Goal: Task Accomplishment & Management: Use online tool/utility

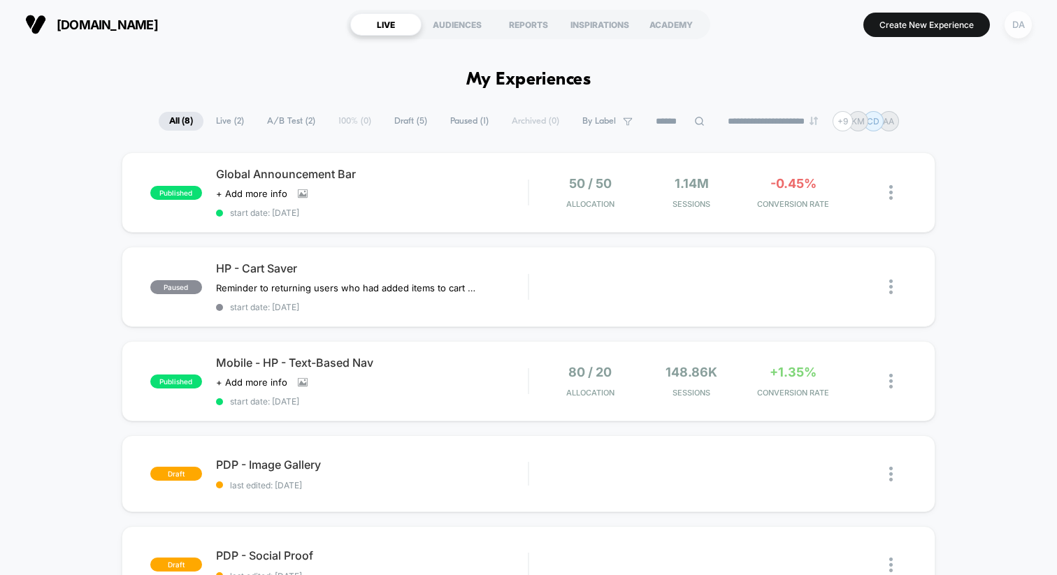
click at [1029, 29] on div "DA" at bounding box center [1017, 24] width 27 height 27
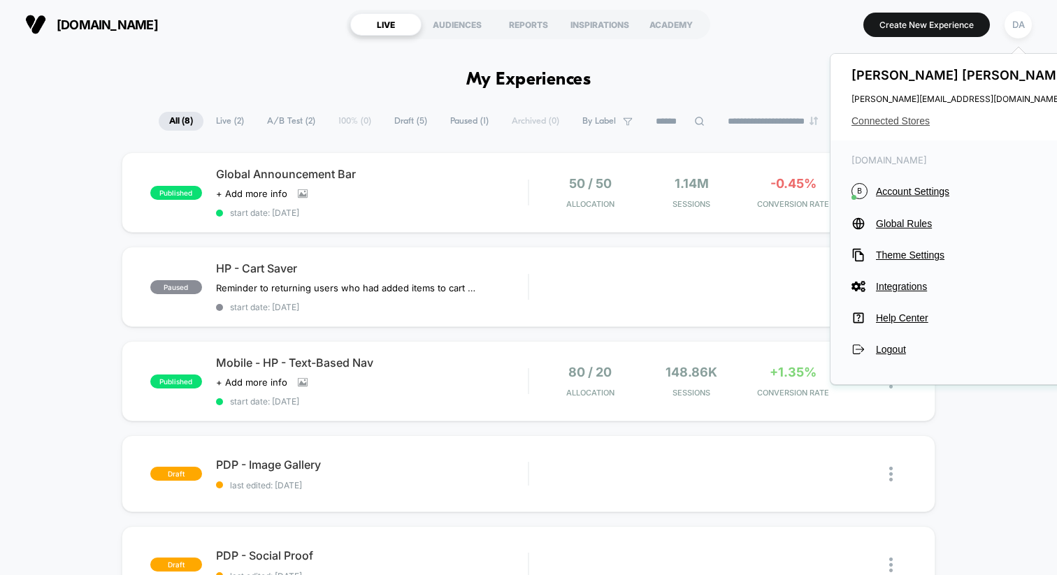
click at [905, 122] on span "Connected Stores" at bounding box center [961, 120] width 221 height 11
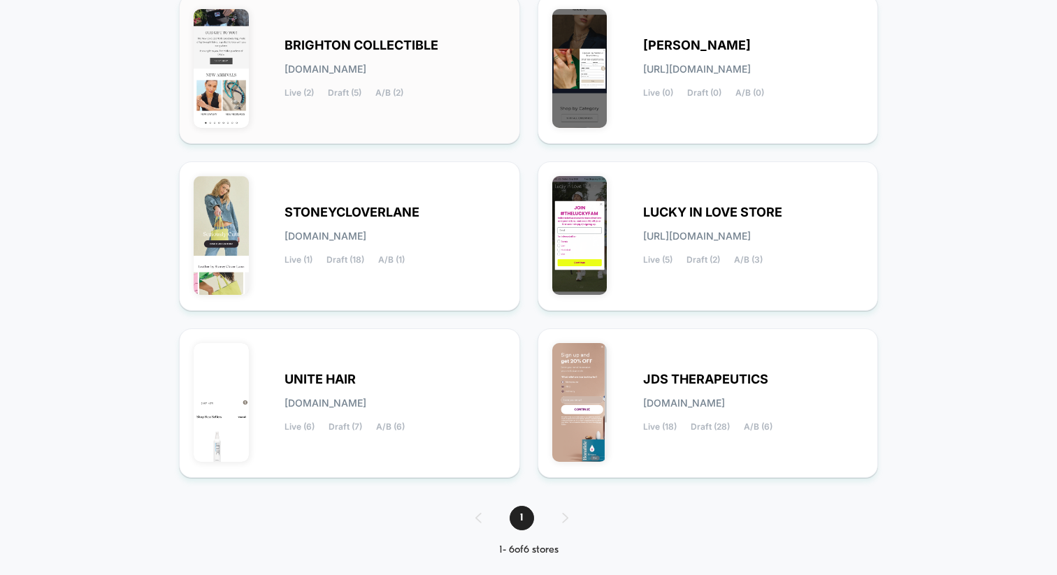
scroll to position [209, 0]
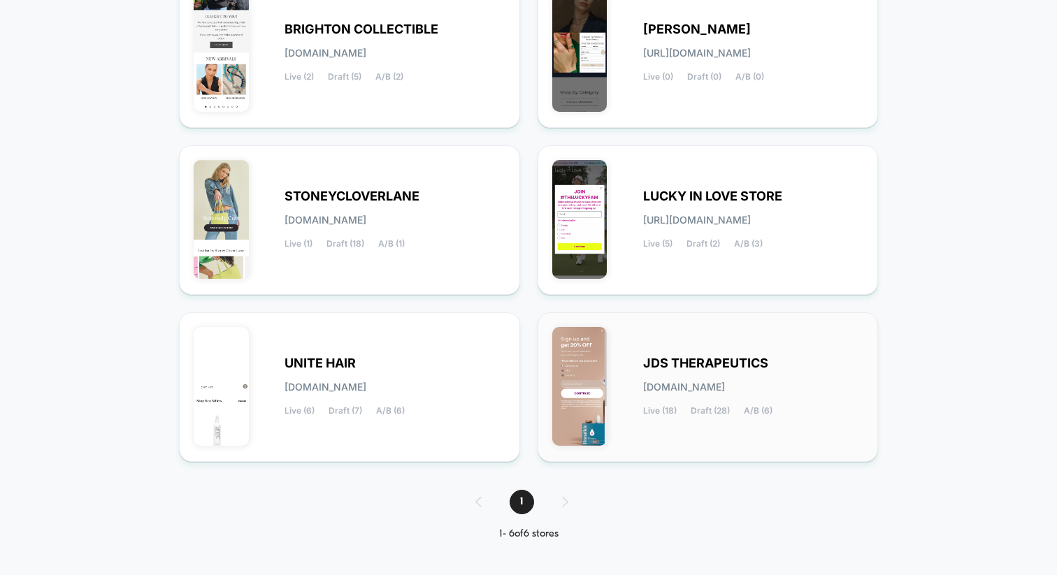
click at [674, 347] on div "JDS THERAPEUTICS [DOMAIN_NAME] Live (18) Draft (28) A/B (6)" at bounding box center [708, 387] width 312 height 120
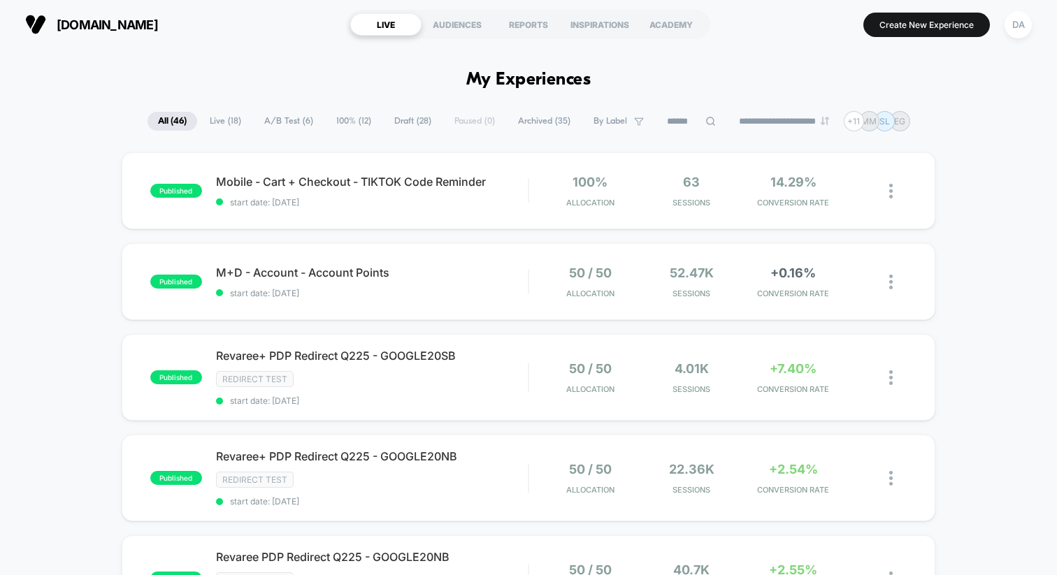
click at [396, 117] on span "Draft ( 28 )" at bounding box center [413, 121] width 58 height 19
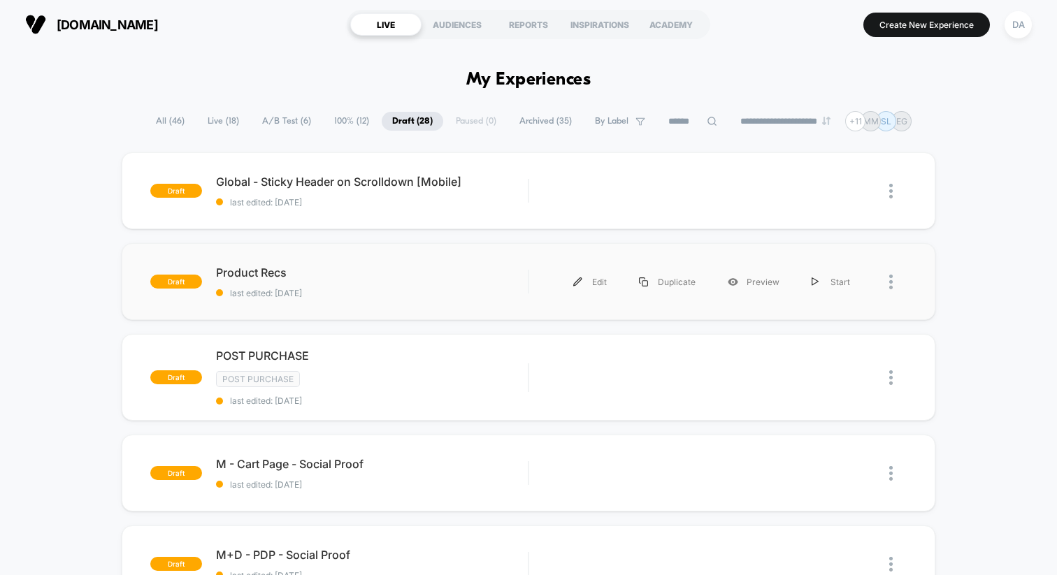
click at [363, 265] on div "draft Product Recs last edited: [DATE] Edit Duplicate Preview Start" at bounding box center [528, 281] width 813 height 77
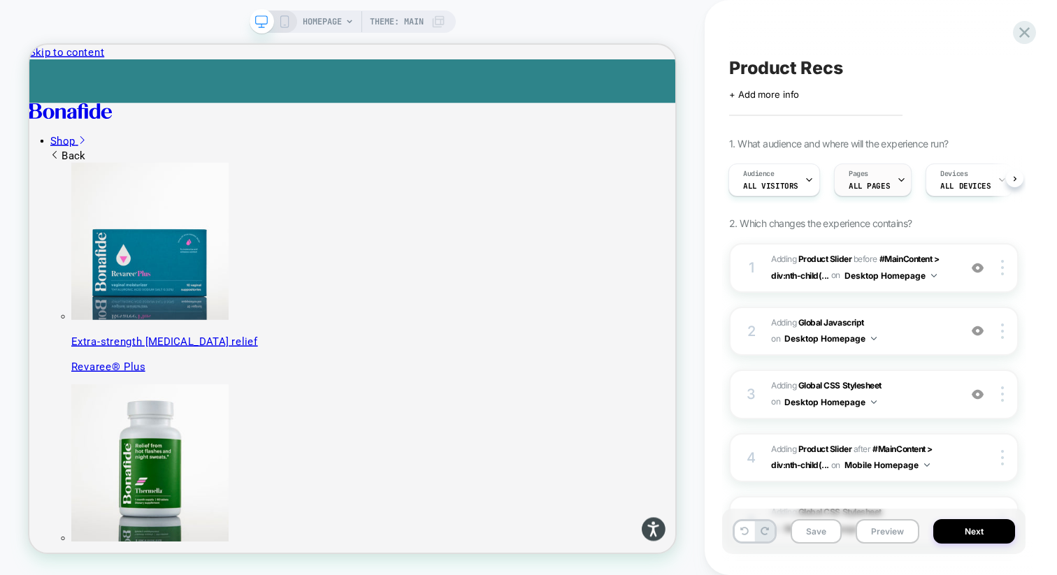
scroll to position [199, 0]
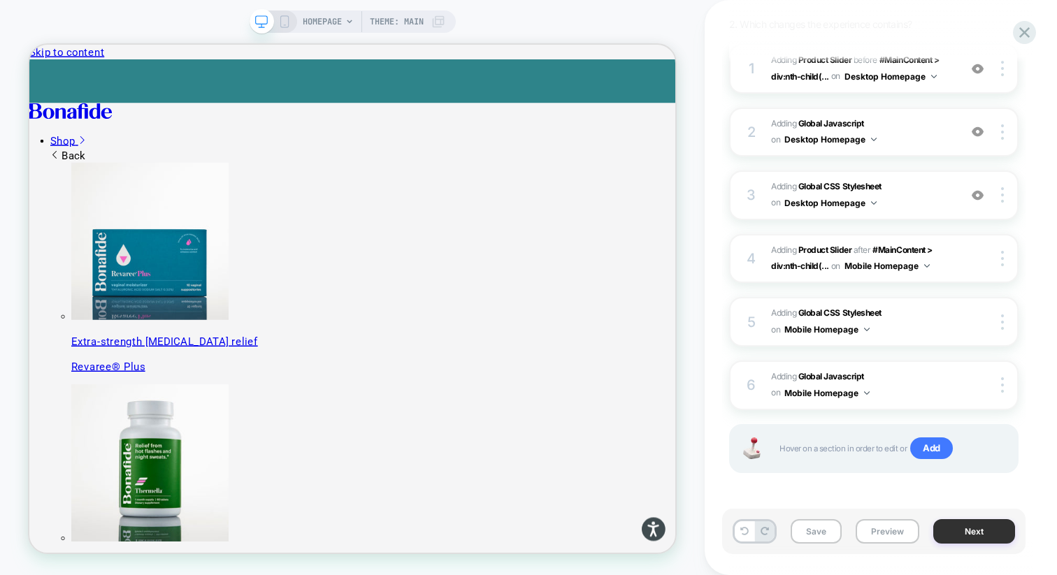
click at [984, 527] on button "Next" at bounding box center [974, 531] width 82 height 24
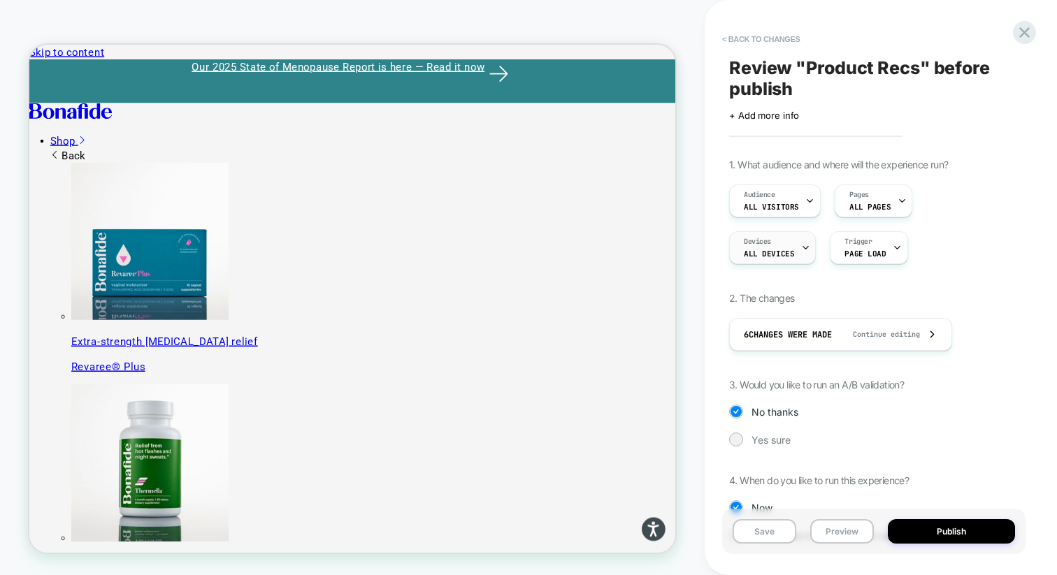
scroll to position [57, 0]
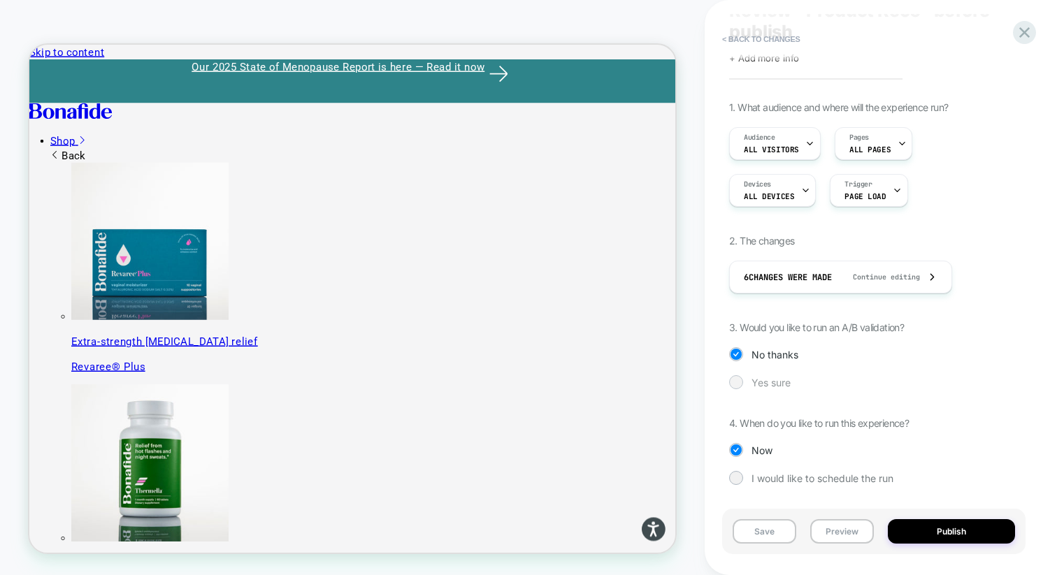
click at [774, 382] on span "Yes sure" at bounding box center [770, 383] width 39 height 12
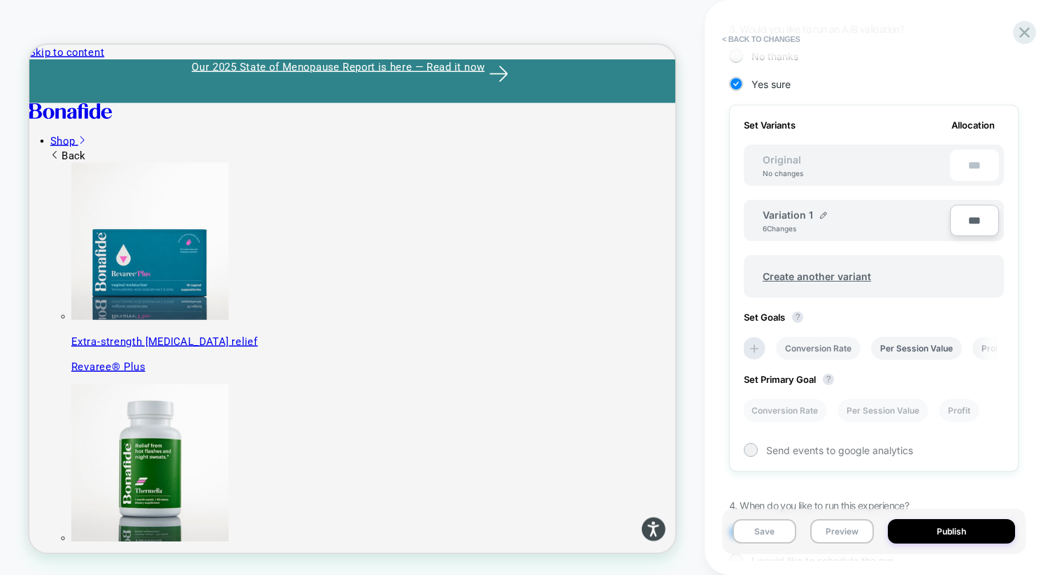
scroll to position [354, 0]
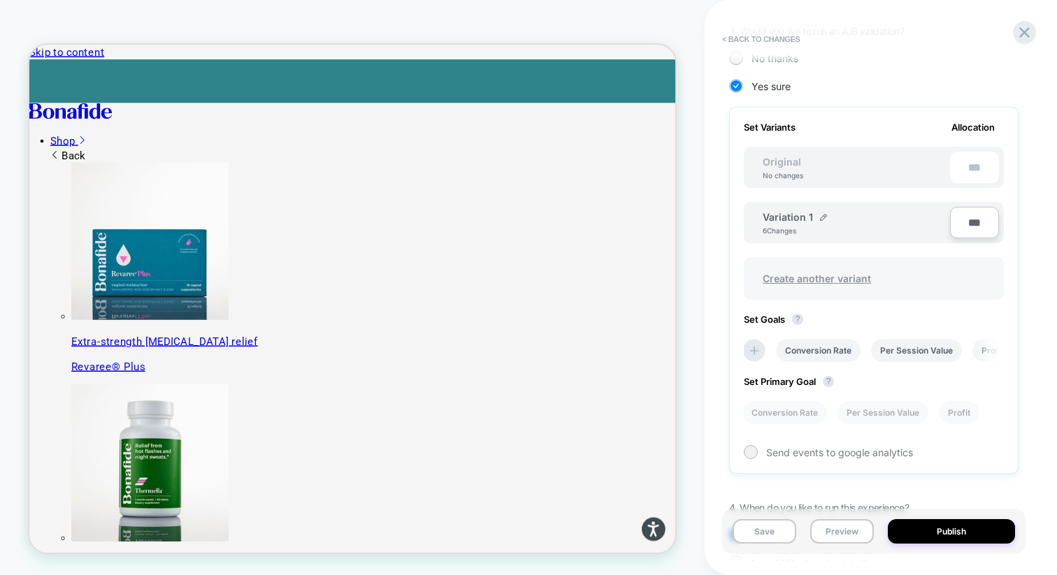
click at [830, 275] on span "Create another variant" at bounding box center [816, 278] width 136 height 33
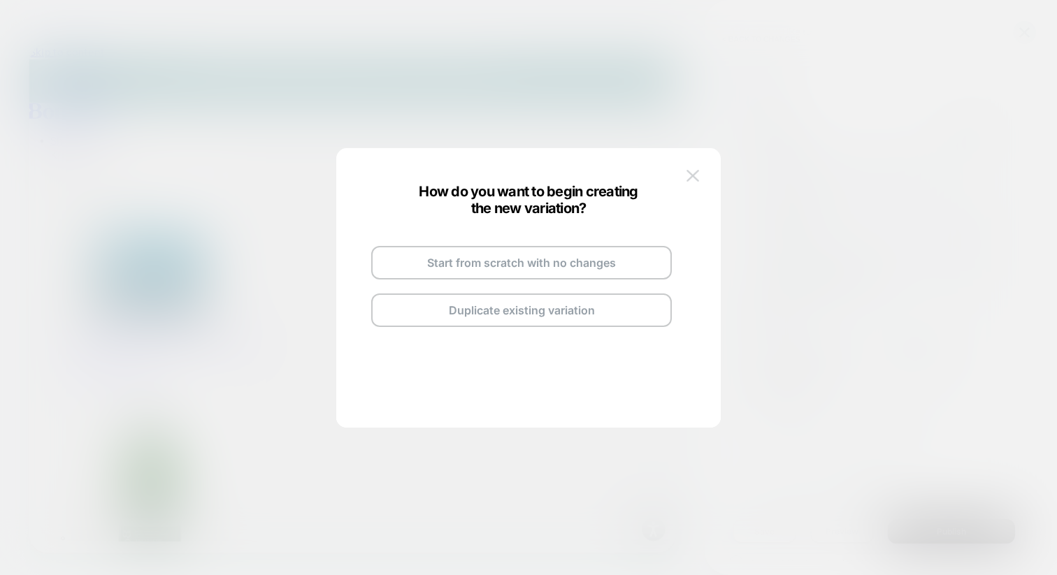
click at [697, 170] on img at bounding box center [692, 176] width 13 height 12
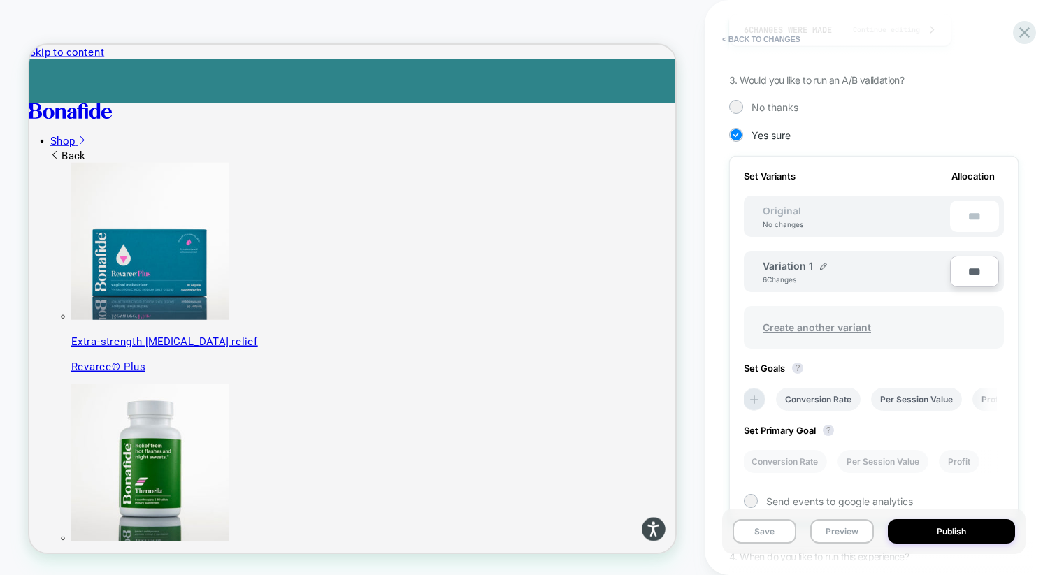
scroll to position [305, 0]
